Goal: Information Seeking & Learning: Check status

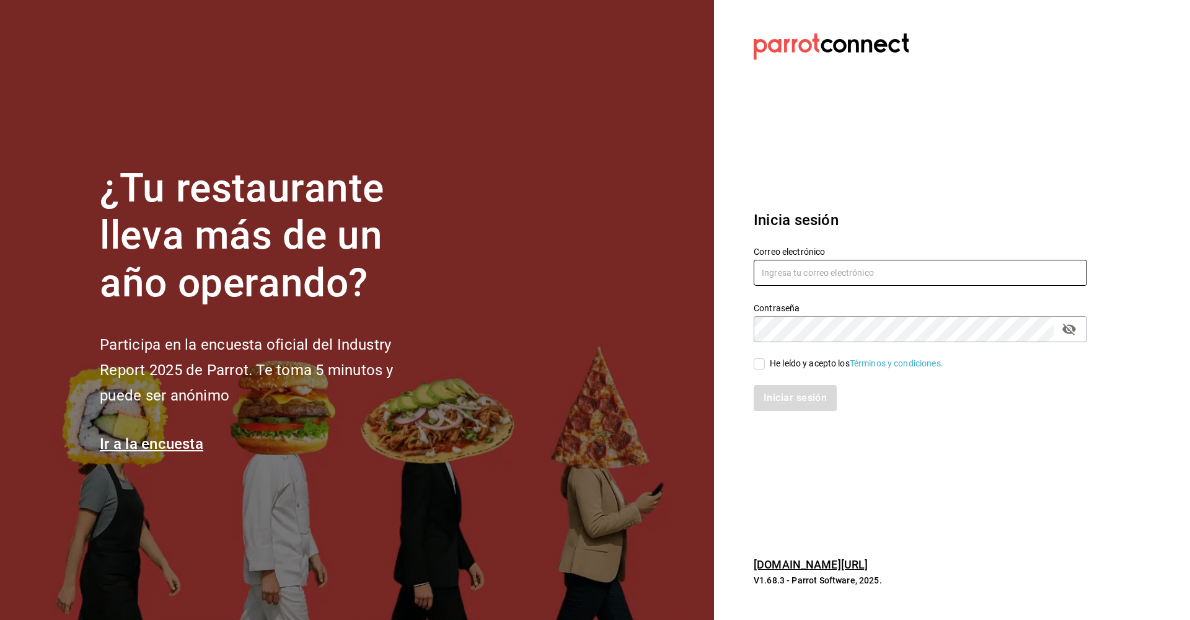
type input "[EMAIL_ADDRESS][DOMAIN_NAME]"
drag, startPoint x: 764, startPoint y: 364, endPoint x: 768, endPoint y: 371, distance: 7.8
click at [767, 370] on div "Correo electrónico palaxgsada@gmail.com Contraseña Contraseña He leído y acepto…" at bounding box center [913, 321] width 348 height 180
click at [760, 366] on input "He leído y acepto los Términos y condiciones." at bounding box center [759, 363] width 11 height 11
checkbox input "true"
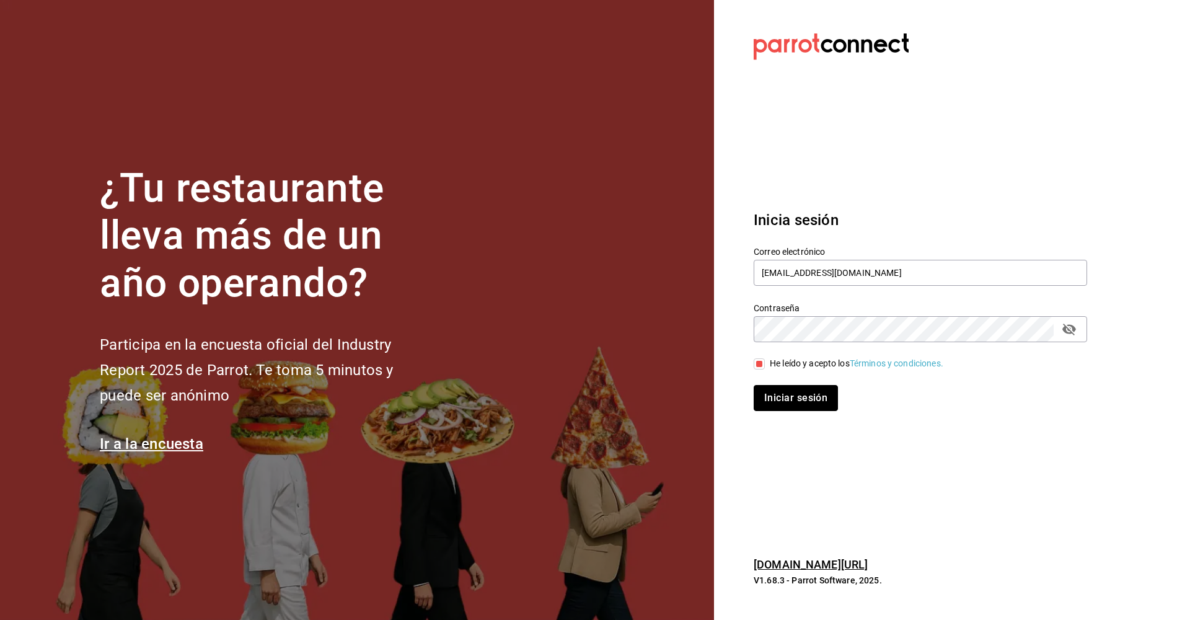
click at [769, 387] on button "Iniciar sesión" at bounding box center [796, 398] width 84 height 26
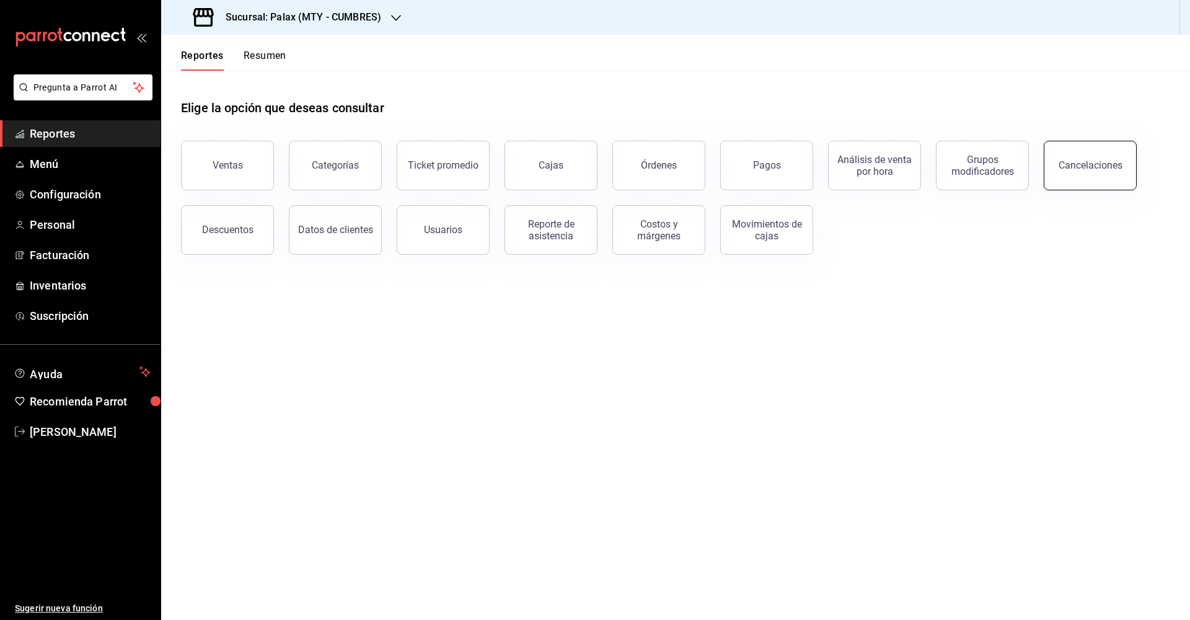
click at [1110, 179] on button "Cancelaciones" at bounding box center [1090, 166] width 93 height 50
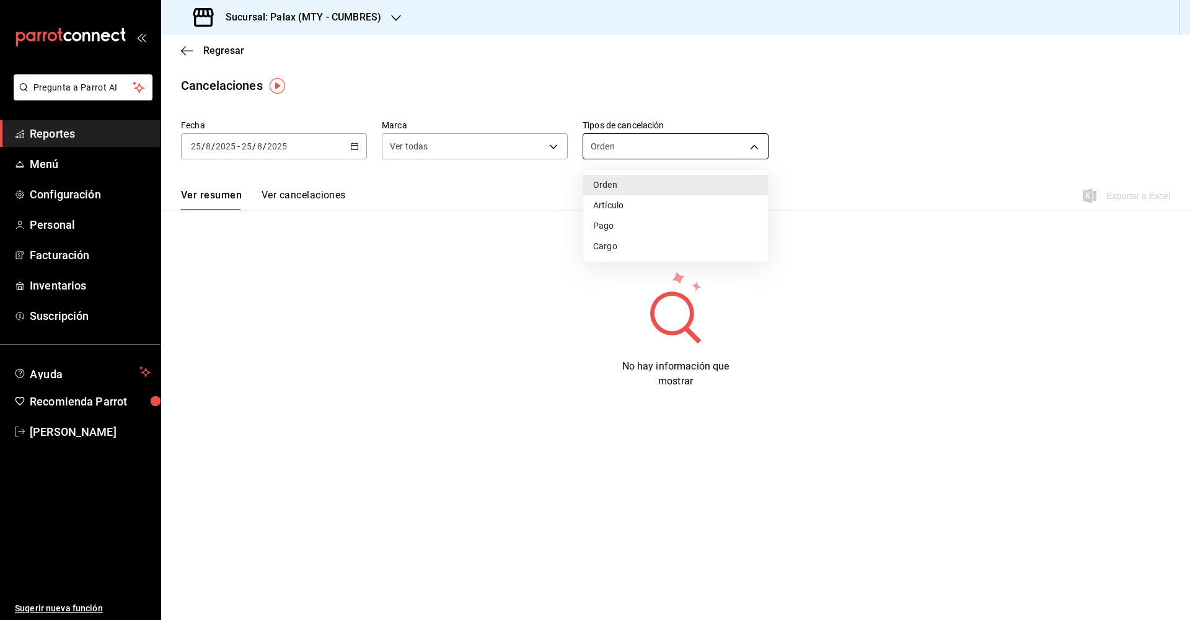
click at [653, 154] on body "Pregunta a Parrot AI Reportes Menú Configuración Personal Facturación Inventari…" at bounding box center [595, 310] width 1190 height 620
click at [540, 190] on div at bounding box center [595, 310] width 1190 height 620
click at [302, 197] on button "Ver cancelaciones" at bounding box center [304, 199] width 84 height 21
click at [353, 146] on \(Stroke\) "button" at bounding box center [354, 145] width 7 height 1
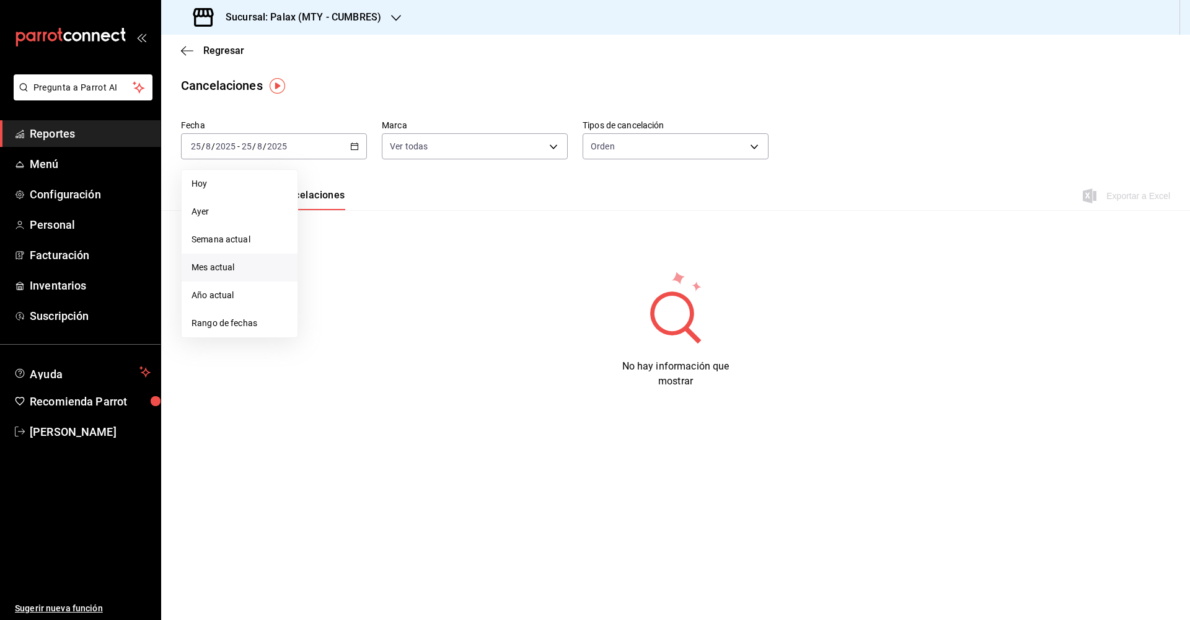
click at [260, 271] on span "Mes actual" at bounding box center [239, 267] width 96 height 13
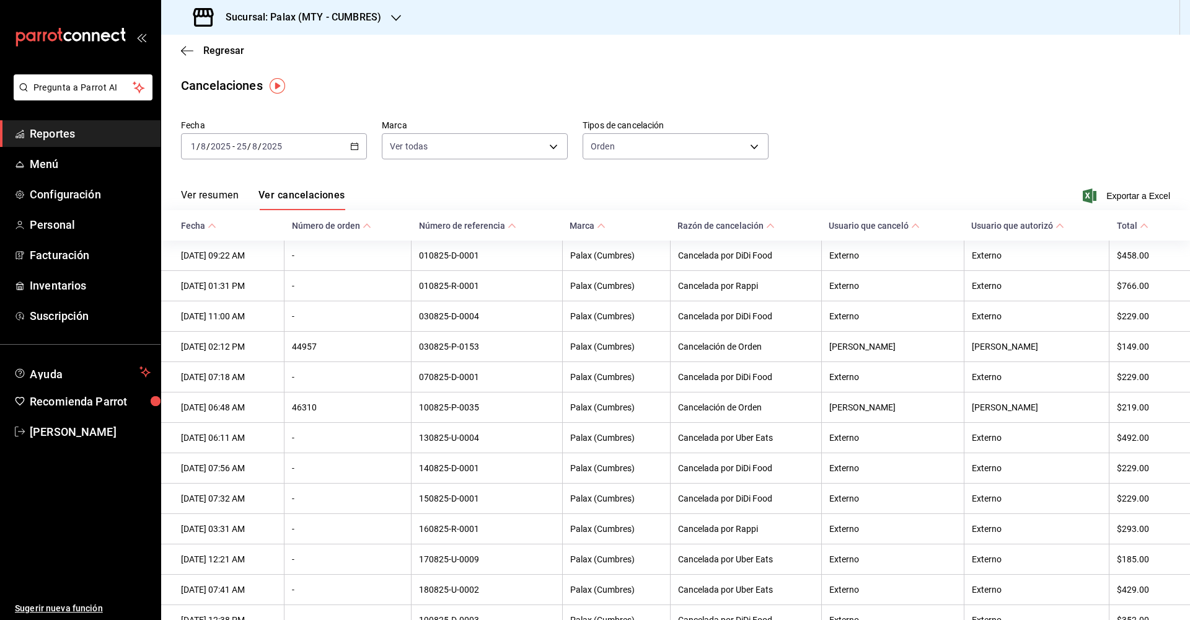
click at [396, 24] on div at bounding box center [396, 17] width 10 height 13
click at [241, 81] on span "Palax (MTY - [PERSON_NAME] [PERSON_NAME])" at bounding box center [266, 81] width 191 height 13
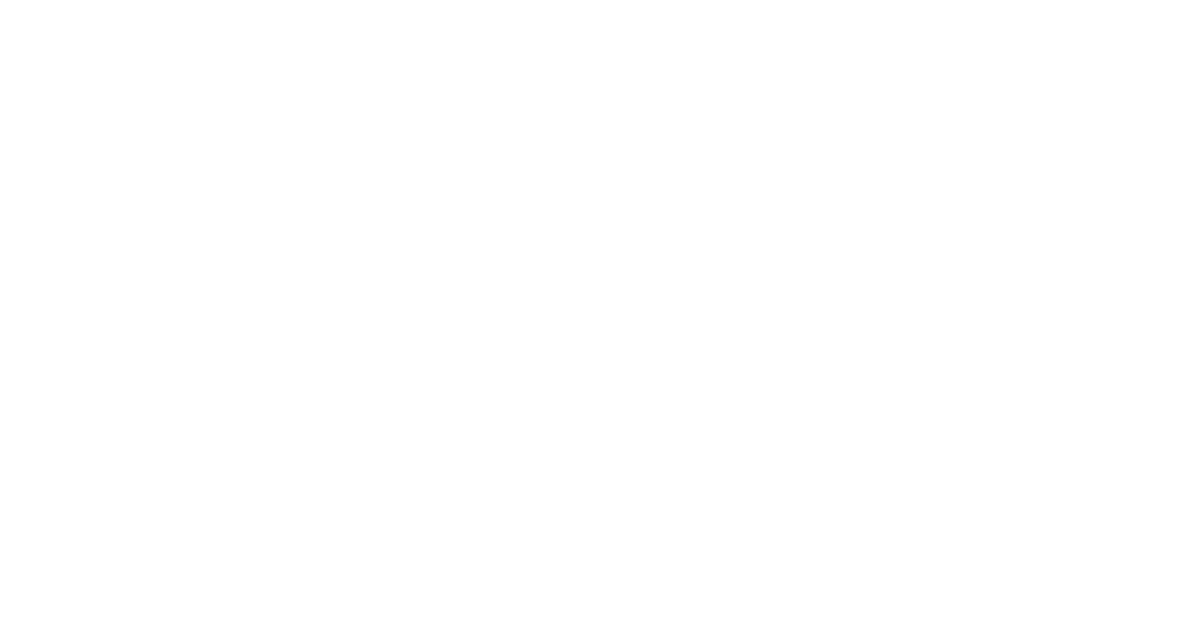
click at [841, 5] on html at bounding box center [595, 2] width 1190 height 5
click at [856, 5] on html at bounding box center [595, 2] width 1190 height 5
drag, startPoint x: 856, startPoint y: 485, endPoint x: 830, endPoint y: 467, distance: 32.5
click at [845, 5] on html at bounding box center [595, 2] width 1190 height 5
click at [1143, 5] on html at bounding box center [595, 2] width 1190 height 5
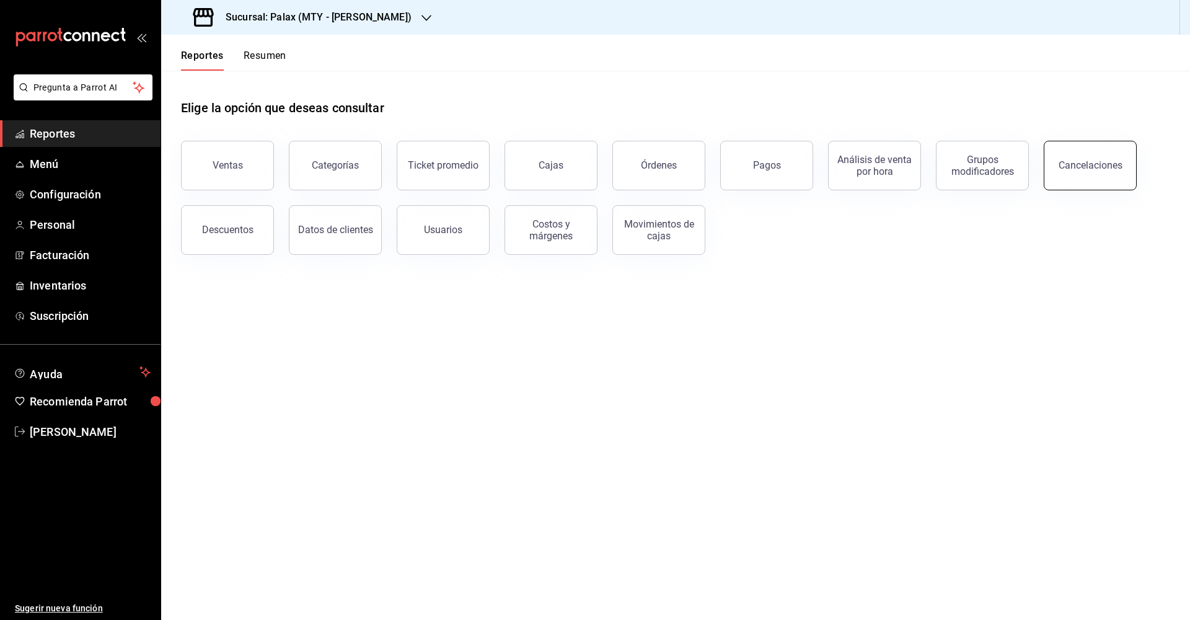
click at [1092, 175] on button "Cancelaciones" at bounding box center [1090, 166] width 93 height 50
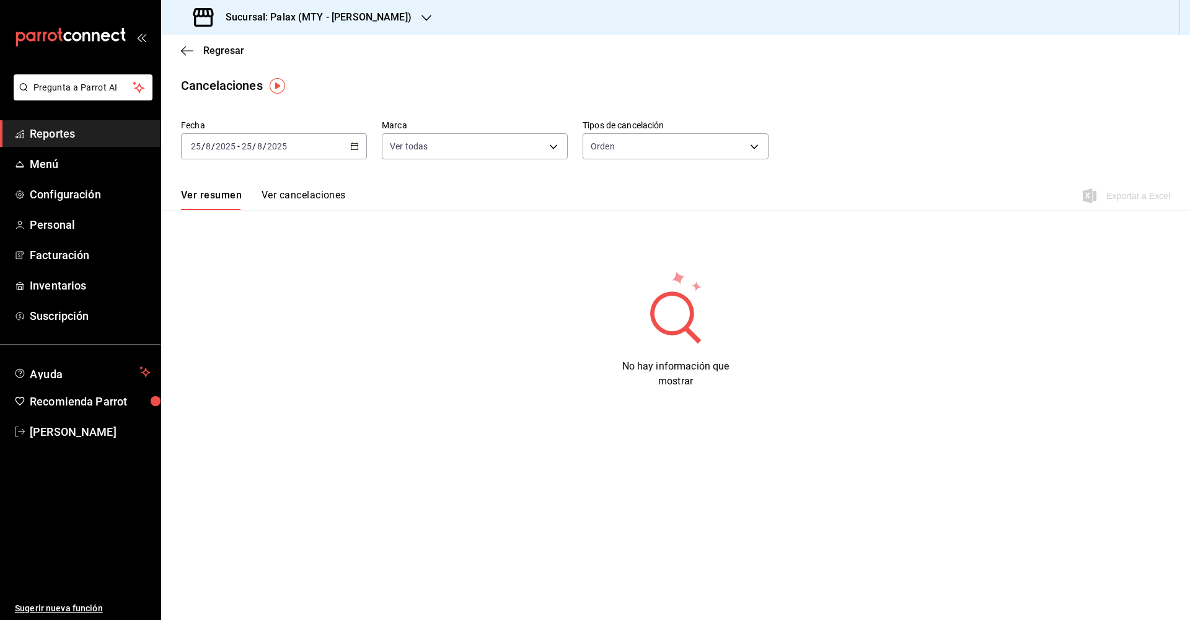
click at [321, 189] on button "Ver cancelaciones" at bounding box center [304, 199] width 84 height 21
click at [355, 152] on div "2025-08-25 25 / 8 / 2025 - 2025-08-25 25 / 8 / 2025" at bounding box center [274, 146] width 186 height 26
click at [229, 269] on span "Mes actual" at bounding box center [239, 267] width 96 height 13
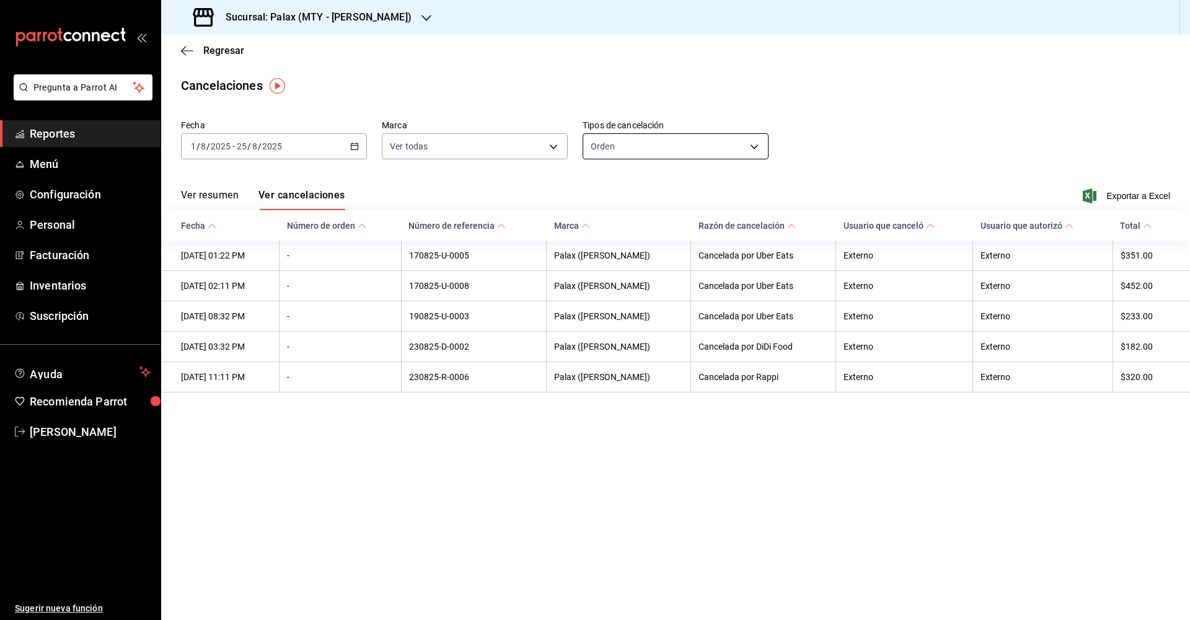
click at [605, 157] on body "Pregunta a Parrot AI Reportes Menú Configuración Personal Facturación Inventari…" at bounding box center [595, 310] width 1190 height 620
click at [445, 191] on div at bounding box center [595, 310] width 1190 height 620
click at [190, 56] on icon "button" at bounding box center [187, 50] width 12 height 11
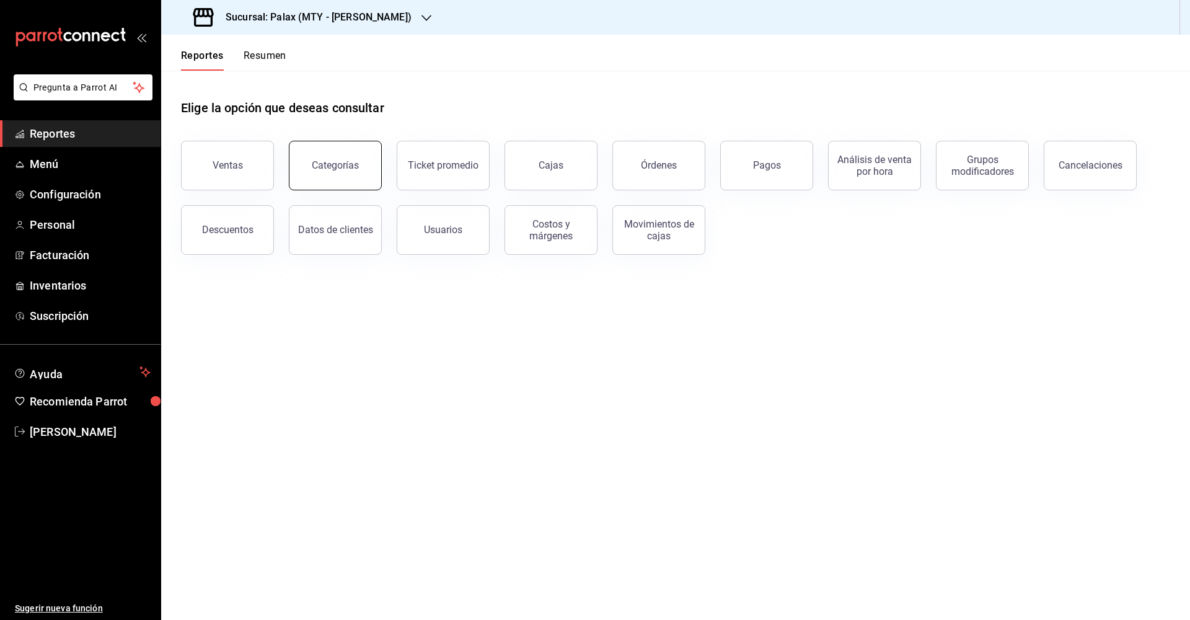
click at [345, 182] on button "Categorías" at bounding box center [335, 166] width 93 height 50
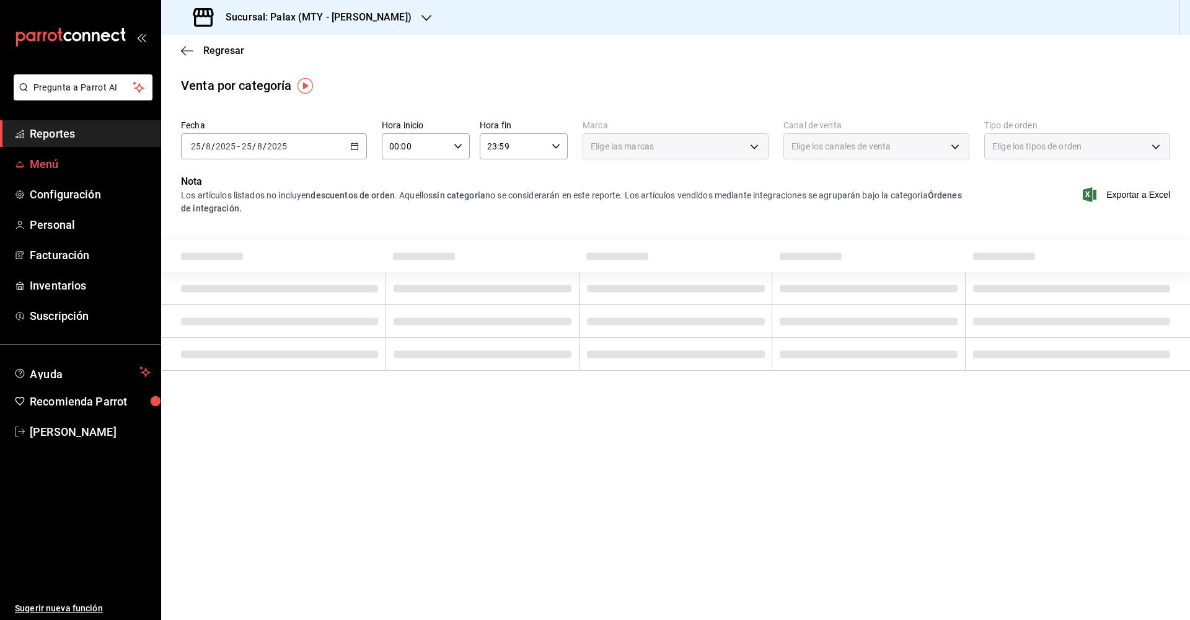
click at [74, 175] on link "Menú" at bounding box center [80, 164] width 160 height 27
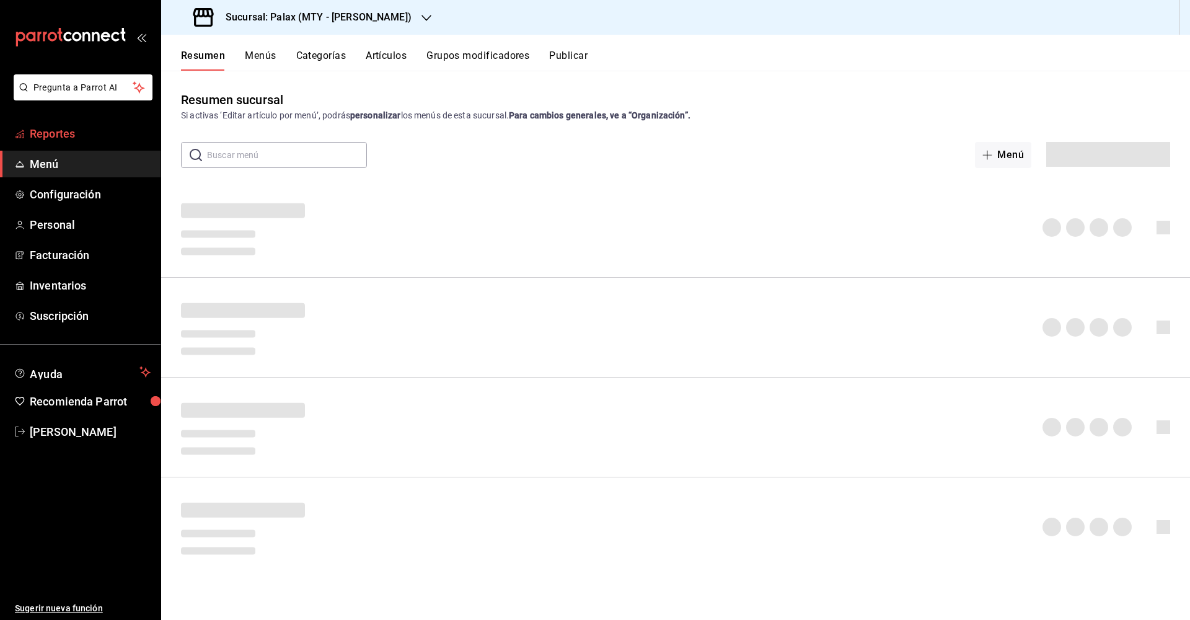
click at [97, 140] on span "Reportes" at bounding box center [90, 133] width 121 height 17
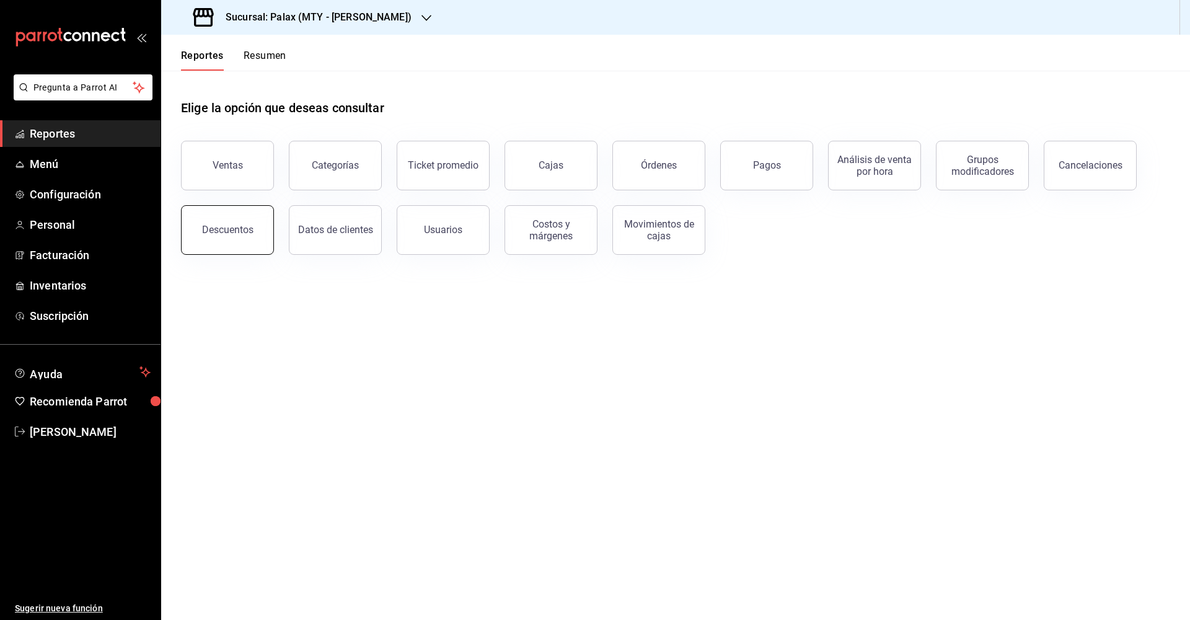
click at [244, 218] on button "Descuentos" at bounding box center [227, 230] width 93 height 50
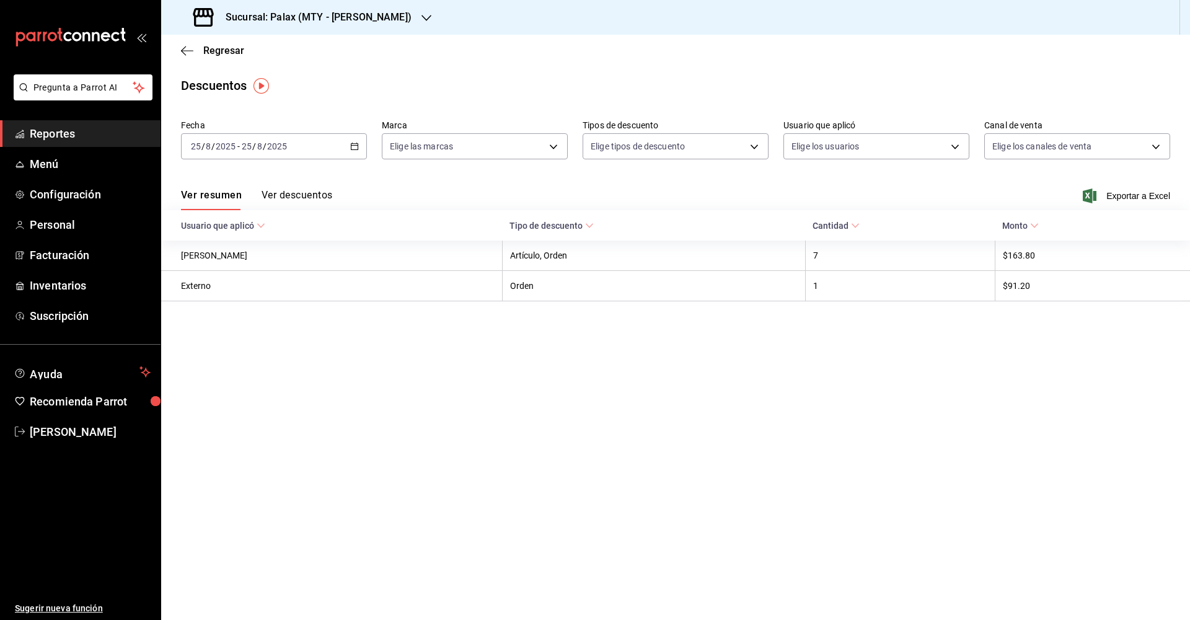
click at [361, 150] on div "2025-08-25 25 / 8 / 2025 - 2025-08-25 25 / 8 / 2025" at bounding box center [274, 146] width 186 height 26
click at [236, 268] on span "Mes actual" at bounding box center [239, 267] width 96 height 13
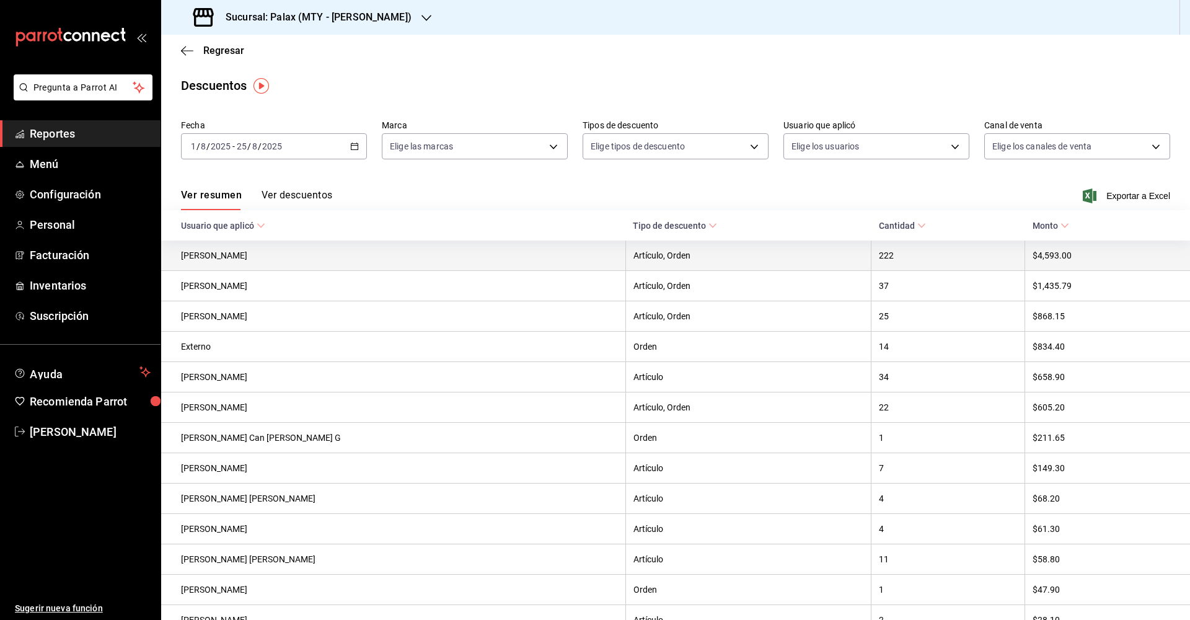
click at [1041, 248] on th "$4,593.00" at bounding box center [1107, 255] width 165 height 30
click at [1026, 251] on th "$4,593.00" at bounding box center [1107, 255] width 165 height 30
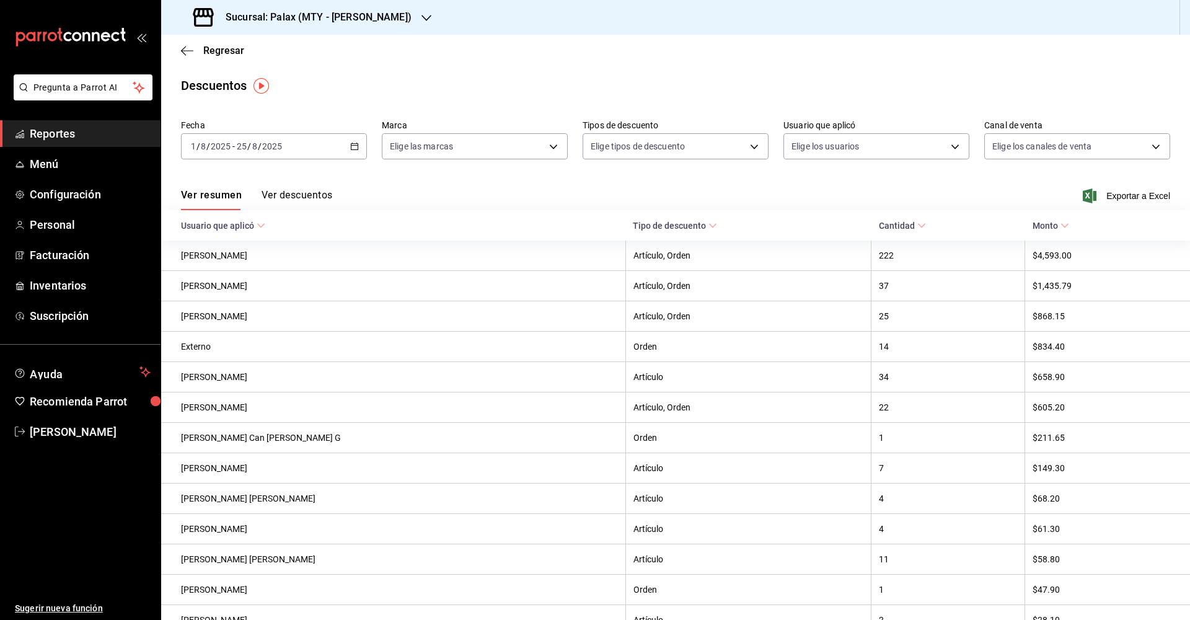
drag, startPoint x: 314, startPoint y: 269, endPoint x: 312, endPoint y: 198, distance: 70.7
click at [312, 198] on button "Ver descuentos" at bounding box center [297, 199] width 71 height 21
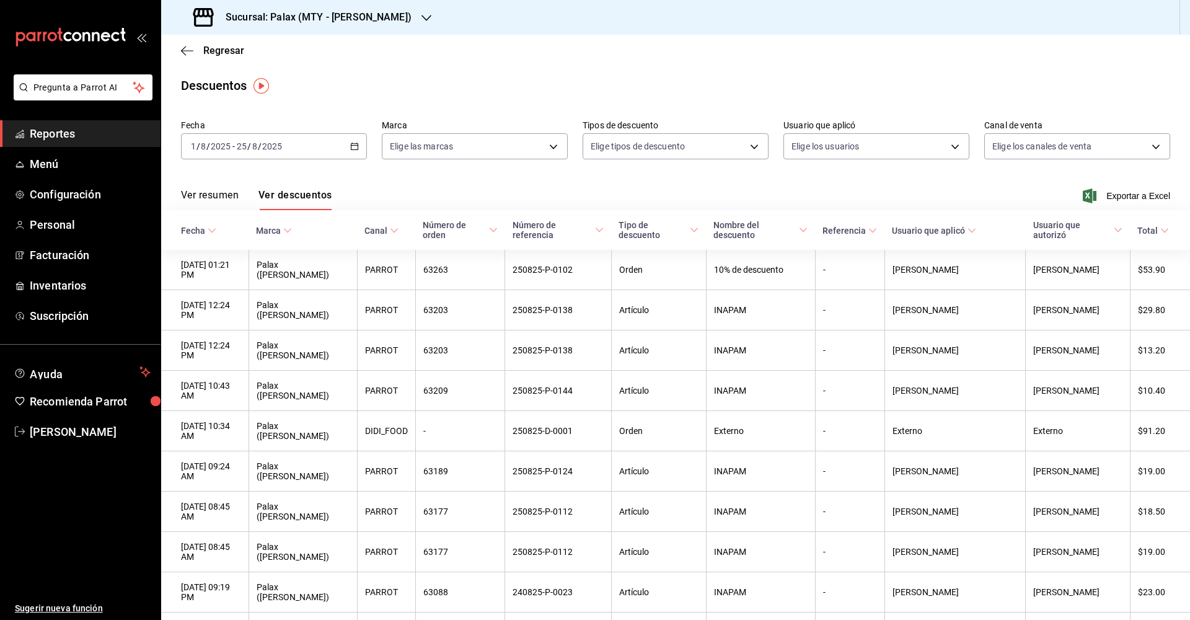
click at [208, 198] on button "Ver resumen" at bounding box center [210, 199] width 58 height 21
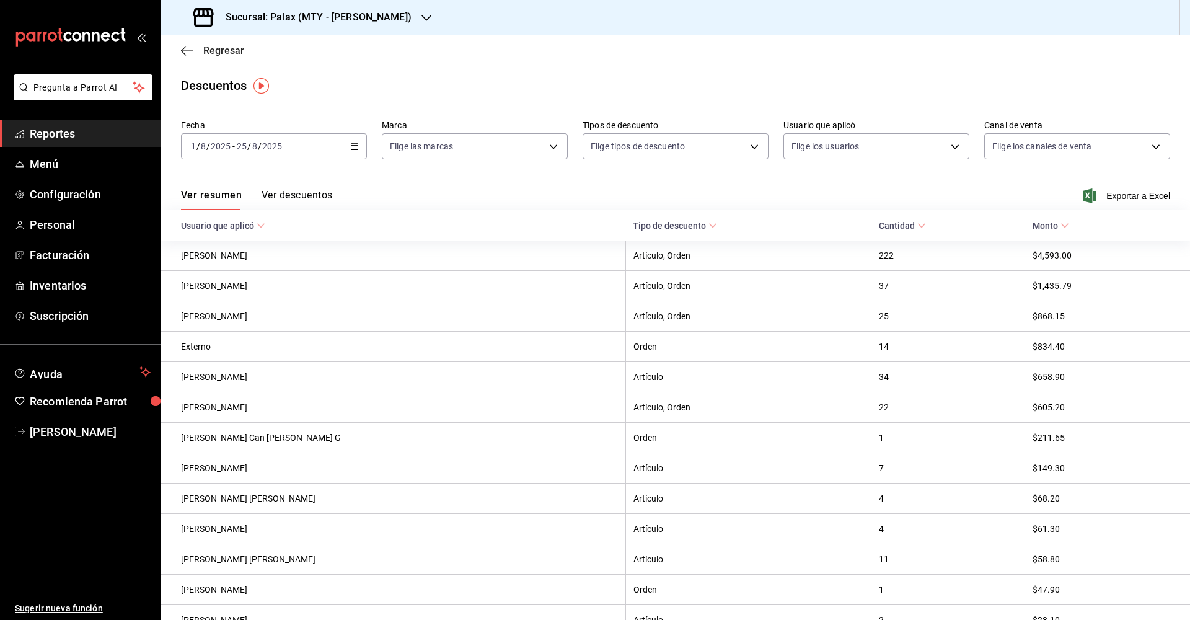
click at [191, 56] on icon "button" at bounding box center [187, 50] width 12 height 11
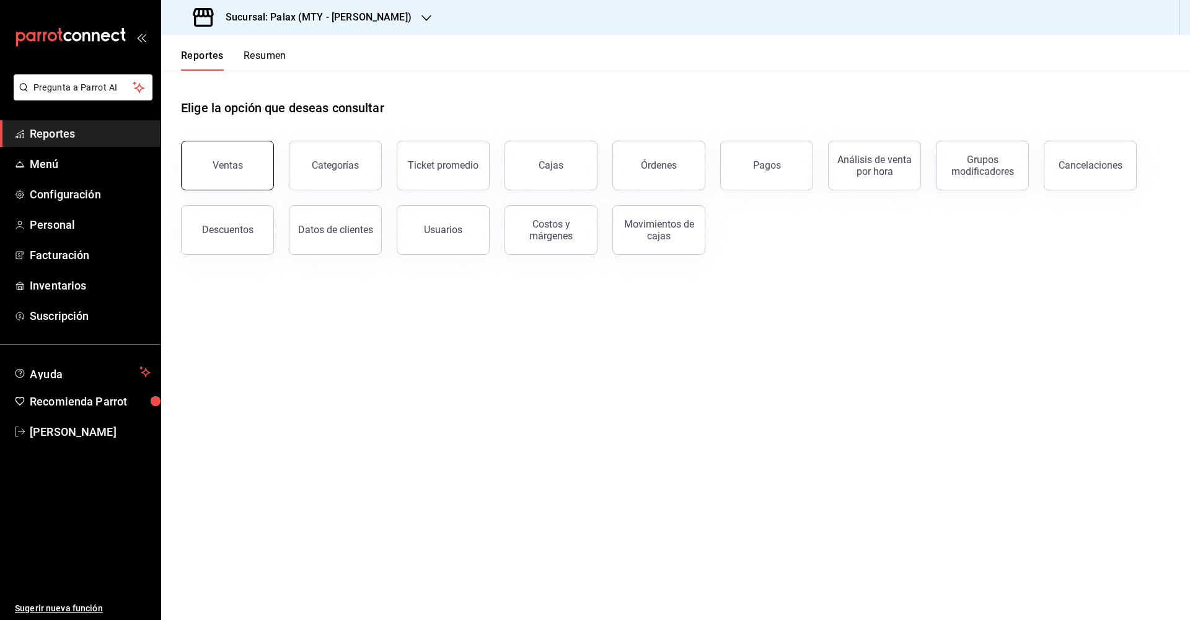
click at [220, 179] on button "Ventas" at bounding box center [227, 166] width 93 height 50
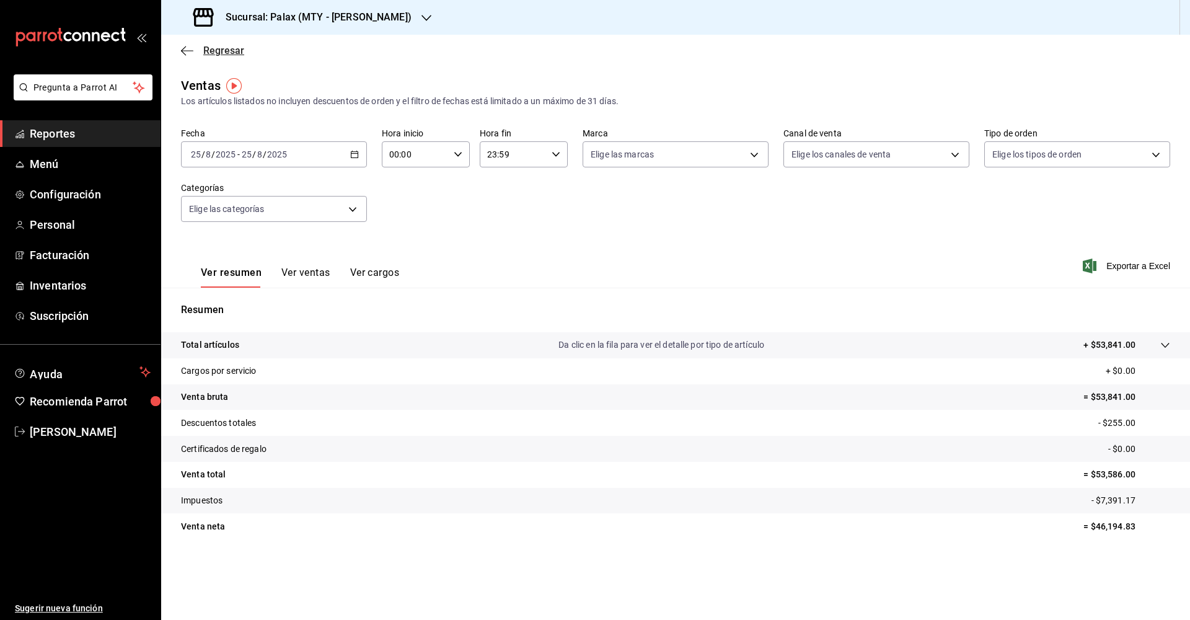
click at [182, 48] on icon "button" at bounding box center [187, 50] width 12 height 11
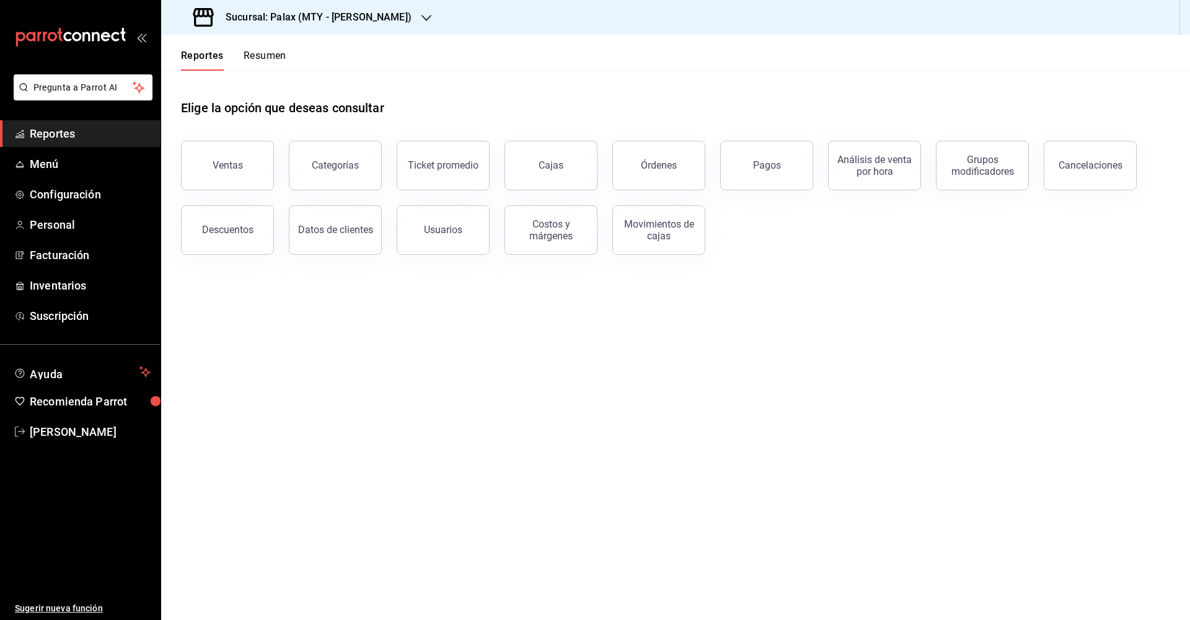
click at [247, 53] on button "Resumen" at bounding box center [265, 60] width 43 height 21
